Goal: Transaction & Acquisition: Subscribe to service/newsletter

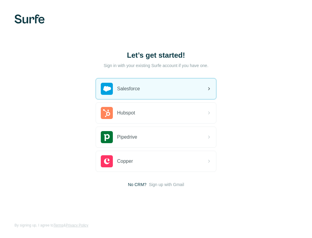
click at [130, 83] on div "Salesforce" at bounding box center [120, 89] width 39 height 12
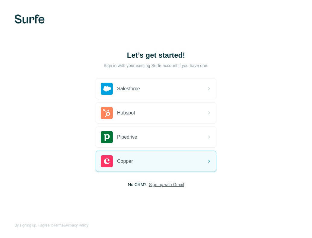
click at [171, 185] on span "Sign up with Gmail" at bounding box center [166, 184] width 35 height 6
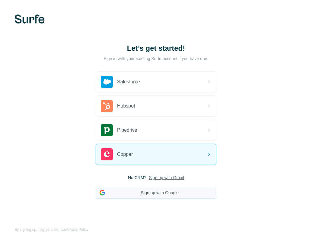
click at [149, 193] on button "Sign up with Google" at bounding box center [156, 193] width 121 height 12
